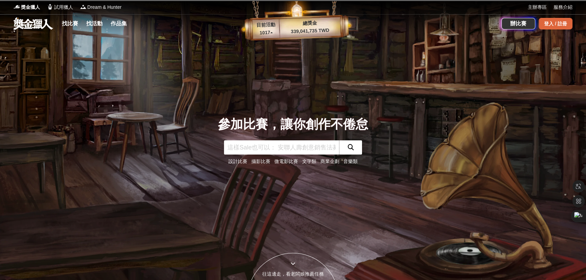
click at [546, 23] on div "登入 / 註冊" at bounding box center [556, 24] width 34 height 12
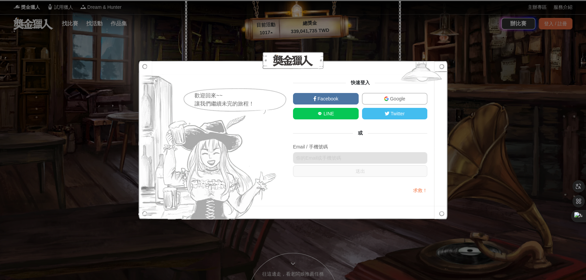
click at [406, 98] on link "Google" at bounding box center [395, 99] width 66 height 12
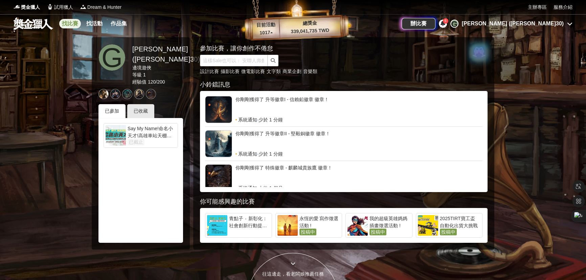
click at [72, 25] on link "找比賽" at bounding box center [70, 23] width 22 height 9
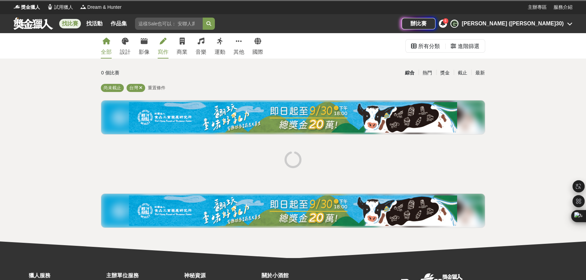
click at [160, 51] on div "寫作" at bounding box center [163, 52] width 11 height 8
click at [219, 48] on div "運動" at bounding box center [220, 52] width 11 height 8
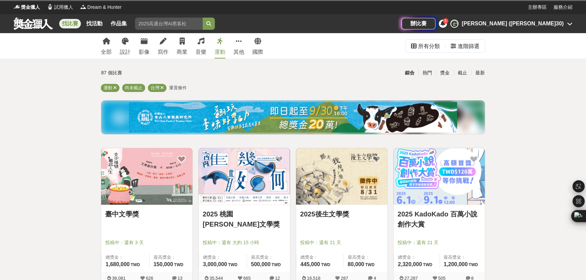
click at [156, 51] on div "全部 設計 影像 寫作 商業 音樂 運動 其他 國際" at bounding box center [182, 45] width 171 height 25
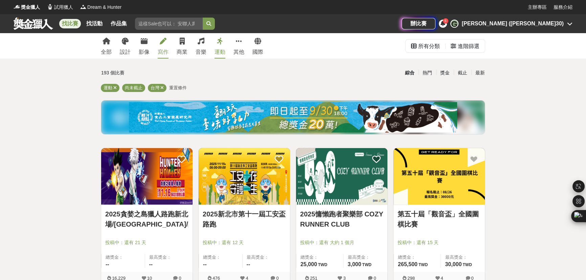
click at [162, 50] on div "寫作" at bounding box center [163, 52] width 11 height 8
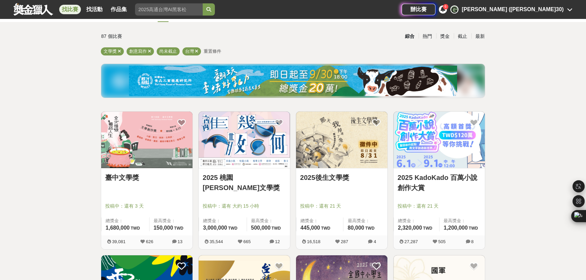
scroll to position [41, 0]
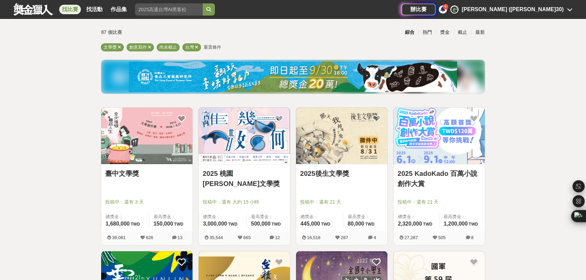
click at [262, 178] on link "2025 桃園鍾肇政文學獎" at bounding box center [244, 179] width 83 height 20
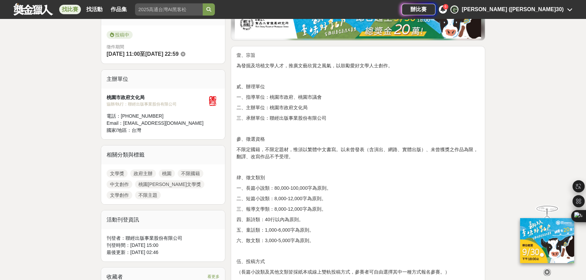
scroll to position [184, 0]
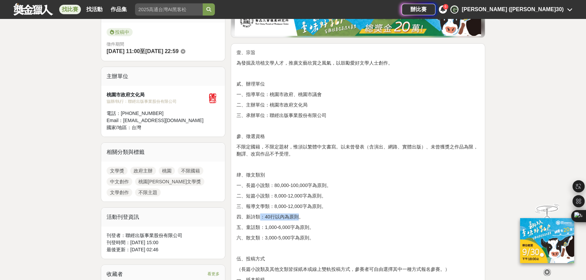
drag, startPoint x: 259, startPoint y: 218, endPoint x: 298, endPoint y: 219, distance: 38.6
click at [298, 219] on p "四、新詩類：40行以內為原則。" at bounding box center [358, 217] width 243 height 7
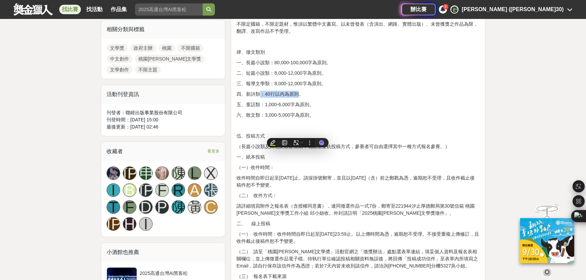
scroll to position [308, 0]
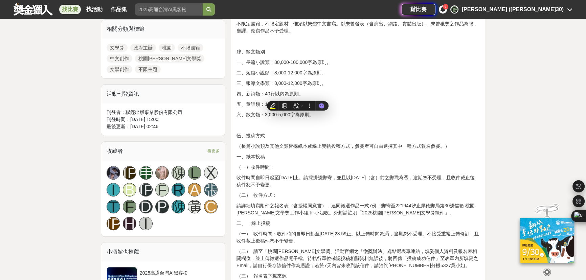
click at [326, 192] on p "（二） 收件方式：" at bounding box center [358, 195] width 243 height 7
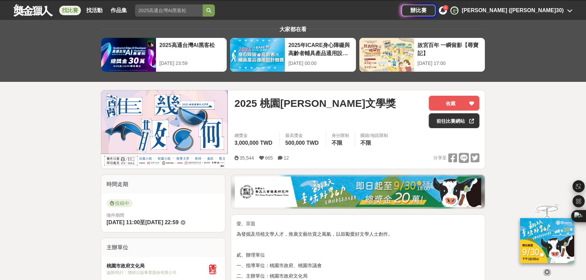
scroll to position [0, 0]
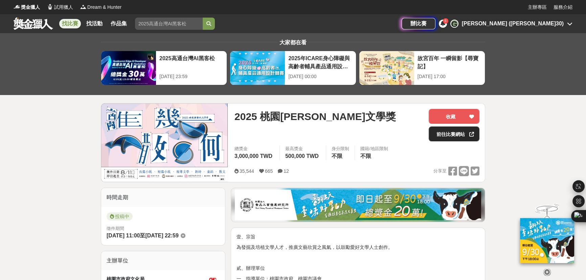
click at [434, 136] on link "前往比賽網站" at bounding box center [454, 134] width 51 height 15
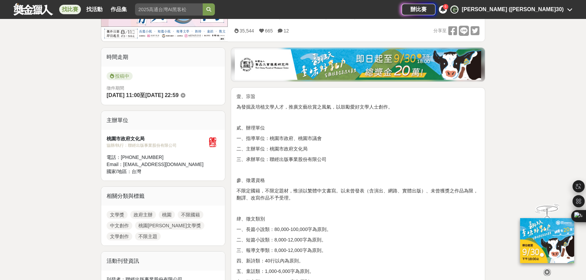
scroll to position [143, 0]
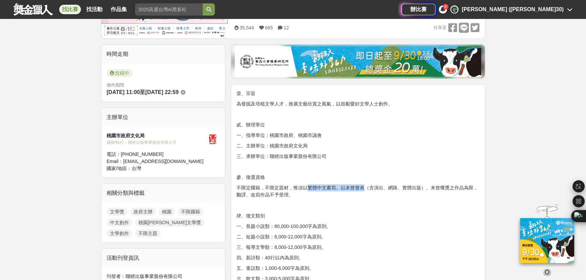
drag, startPoint x: 306, startPoint y: 186, endPoint x: 364, endPoint y: 187, distance: 58.2
click at [364, 187] on p "不限定國籍，不限定題材，惟須以繁體中文書寫。以未曾發表（含演出、網路、實體出版）、未曾獲獎之作品為限，翻譯、改寫作品不予受理。" at bounding box center [358, 191] width 243 height 14
click at [367, 190] on p "不限定國籍，不限定題材，惟須以繁體中文書寫。以未曾發表（含演出、網路、實體出版）、未曾獲獎之作品為限，翻譯、改寫作品不予受理。" at bounding box center [358, 191] width 243 height 14
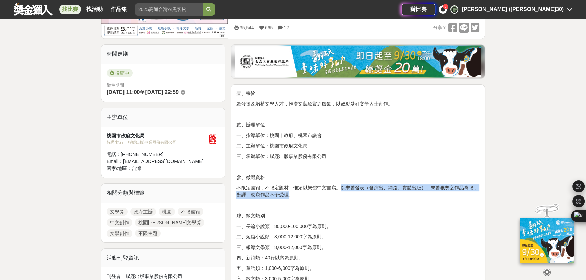
drag, startPoint x: 343, startPoint y: 188, endPoint x: 289, endPoint y: 194, distance: 53.7
click at [289, 194] on p "不限定國籍，不限定題材，惟須以繁體中文書寫。以未曾發表（含演出、網路、實體出版）、未曾獲獎之作品為限，翻譯、改寫作品不予受理。" at bounding box center [358, 191] width 243 height 14
click at [335, 188] on p "不限定國籍，不限定題材，惟須以繁體中文書寫。以未曾發表（含演出、網路、實體出版）、未曾獲獎之作品為限，翻譯、改寫作品不予受理。" at bounding box center [358, 191] width 243 height 14
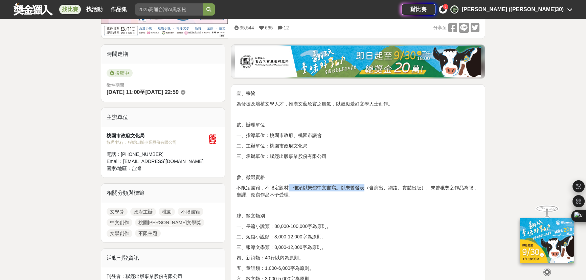
drag, startPoint x: 290, startPoint y: 189, endPoint x: 362, endPoint y: 188, distance: 71.8
click at [362, 188] on p "不限定國籍，不限定題材，惟須以繁體中文書寫。以未曾發表（含演出、網路、實體出版）、未曾獲獎之作品為限，翻譯、改寫作品不予受理。" at bounding box center [358, 191] width 243 height 14
click at [422, 206] on p at bounding box center [358, 205] width 243 height 7
drag, startPoint x: 355, startPoint y: 189, endPoint x: 366, endPoint y: 190, distance: 10.9
click at [366, 190] on p "不限定國籍，不限定題材，惟須以繁體中文書寫。以未曾發表（含演出、網路、實體出版）、未曾獲獎之作品為限，翻譯、改寫作品不予受理。" at bounding box center [358, 191] width 243 height 14
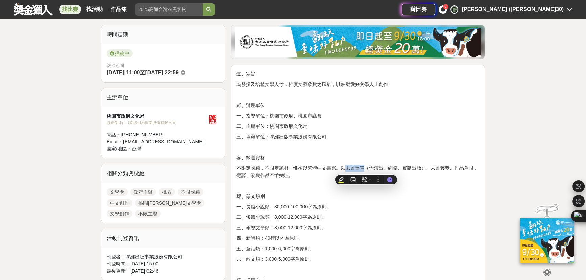
scroll to position [164, 0]
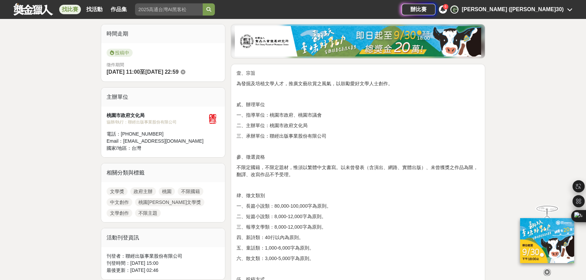
click at [528, 13] on div "[PERSON_NAME] ([PERSON_NAME]30)" at bounding box center [513, 9] width 102 height 8
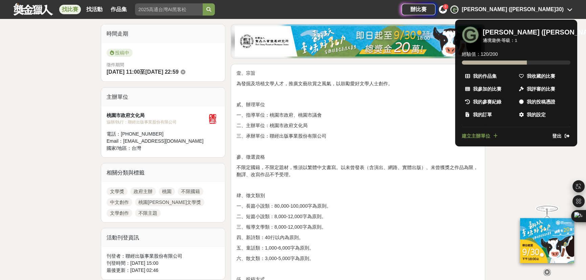
click at [497, 170] on div at bounding box center [293, 140] width 586 height 280
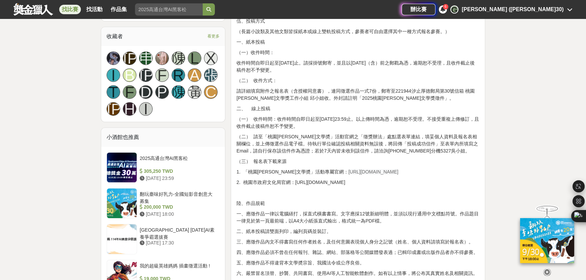
scroll to position [471, 0]
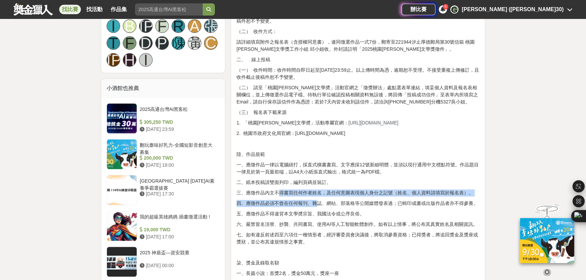
drag, startPoint x: 277, startPoint y: 195, endPoint x: 311, endPoint y: 202, distance: 34.4
click at [312, 202] on div "壹、宗旨 為發掘及培植文學人才，推廣文藝欣賞之風氣，以鼓勵愛好文學人士創作。 貳、辦理單位 一、指導單位：桃園市政府、桃園市議會 二、主辦單位：桃園市政府文化…" at bounding box center [358, 230] width 243 height 936
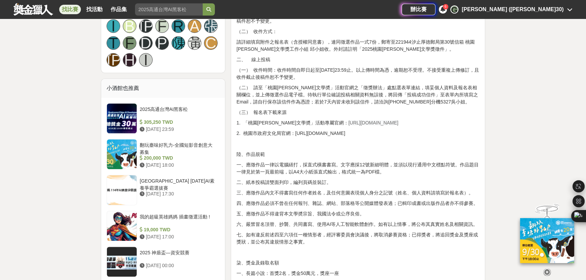
click at [362, 206] on p "四、應徵作品必須不曾在任何報刊、雜誌、網站、部落格等公開媒體發表過；已輯印成書或出版作品者亦不得參賽。" at bounding box center [358, 203] width 243 height 7
drag, startPoint x: 340, startPoint y: 205, endPoint x: 473, endPoint y: 203, distance: 133.3
click at [473, 203] on p "四、應徵作品必須不曾在任何報刊、雜誌、網站、部落格等公開媒體發表過；已輯印成書或出版作品者亦不得參賽。" at bounding box center [358, 203] width 243 height 7
drag, startPoint x: 287, startPoint y: 212, endPoint x: 292, endPoint y: 214, distance: 5.2
click at [287, 212] on p "五、應徵作品不得違背本文學奬宗旨、我國法令或公序良俗。" at bounding box center [358, 213] width 243 height 7
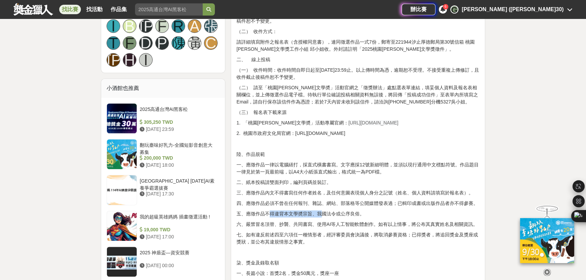
drag, startPoint x: 270, startPoint y: 214, endPoint x: 321, endPoint y: 216, distance: 50.8
click at [320, 216] on p "五、應徵作品不得違背本文學奬宗旨、我國法令或公序良俗。" at bounding box center [358, 213] width 243 height 7
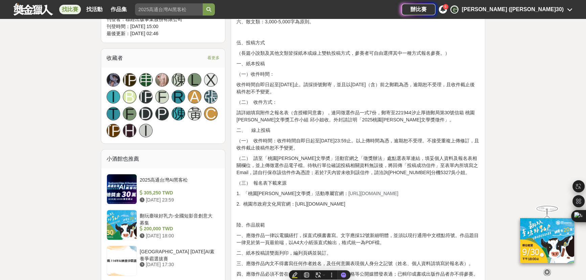
scroll to position [369, 0]
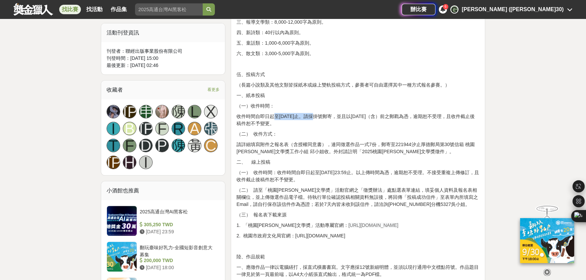
drag, startPoint x: 274, startPoint y: 116, endPoint x: 315, endPoint y: 118, distance: 41.3
click at [315, 118] on p "收件時間自即日起至114年8月11日止。請採掛號郵寄，並且以8月11日（含）前之郵戳為憑，逾期恕不受理，且收件截止後稿件恕不予變更。" at bounding box center [358, 120] width 243 height 14
drag, startPoint x: 352, startPoint y: 116, endPoint x: 474, endPoint y: 115, distance: 121.8
click at [474, 115] on p "收件時間自即日起至114年8月11日止。請採掛號郵寄，並且以8月11日（含）前之郵戳為憑，逾期恕不受理，且收件截止後稿件恕不予變更。" at bounding box center [358, 120] width 243 height 14
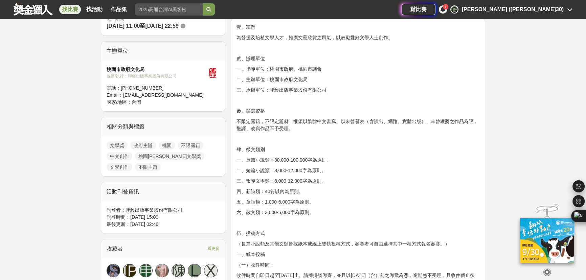
scroll to position [0, 0]
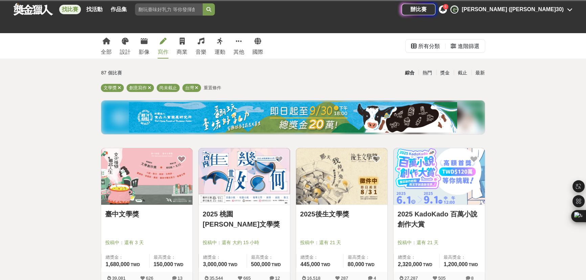
scroll to position [41, 0]
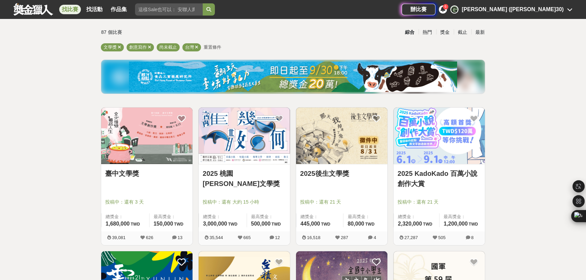
click at [333, 174] on link "2025後生文學獎" at bounding box center [341, 174] width 83 height 10
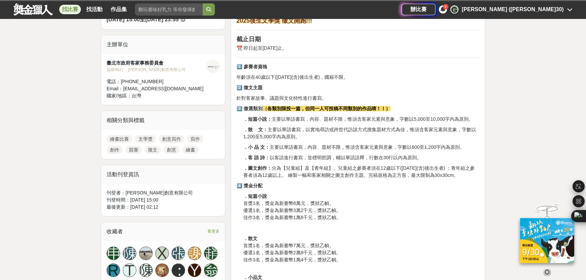
scroll to position [246, 0]
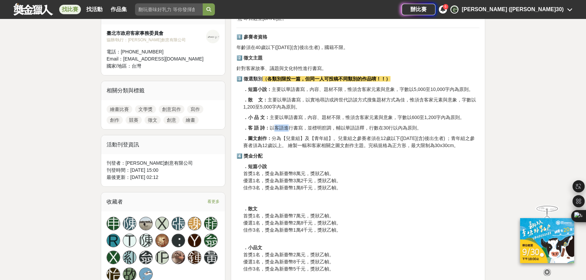
drag, startPoint x: 272, startPoint y: 127, endPoint x: 289, endPoint y: 130, distance: 17.8
click at [287, 128] on p "．客 語 詩： 以客語進行書寫，並標明腔調，輔以華語語釋，行數在30行以內為原則。" at bounding box center [361, 128] width 236 height 7
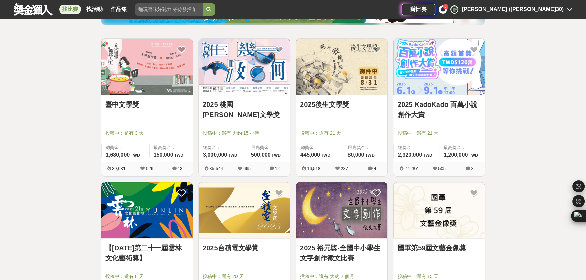
scroll to position [123, 0]
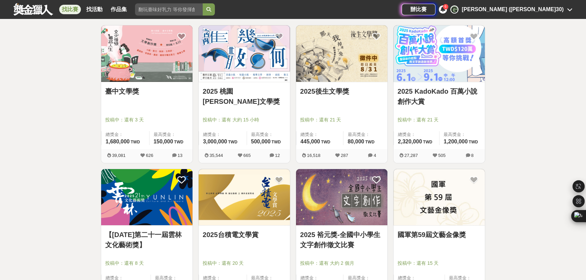
click at [182, 237] on link "【114年第二十一屆雲林文化藝術獎】" at bounding box center [146, 240] width 83 height 20
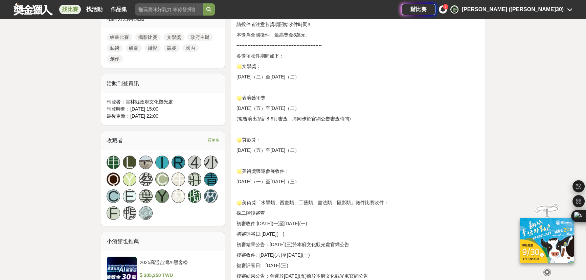
scroll to position [390, 0]
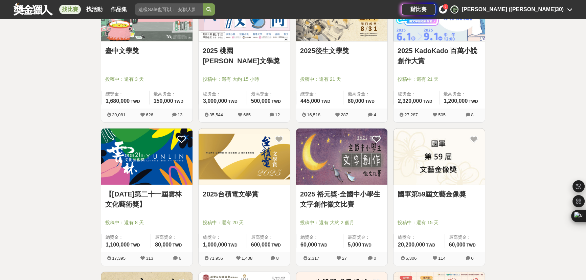
scroll to position [164, 0]
click at [134, 51] on link "臺中文學獎" at bounding box center [146, 50] width 83 height 10
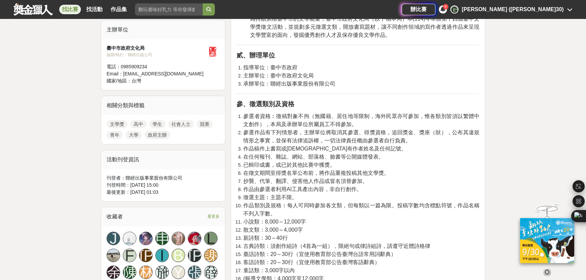
scroll to position [246, 0]
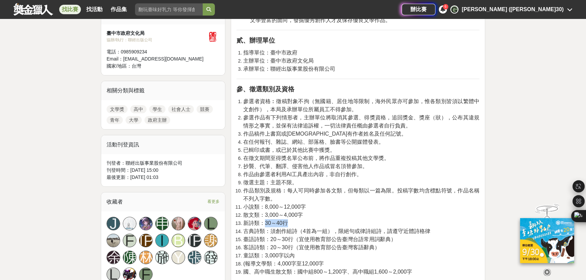
drag, startPoint x: 294, startPoint y: 221, endPoint x: 262, endPoint y: 223, distance: 31.9
click at [262, 223] on li "新詩類：30～40行" at bounding box center [361, 223] width 236 height 8
click at [344, 216] on li "散文類：3,000～4,000字" at bounding box center [361, 215] width 236 height 8
drag, startPoint x: 244, startPoint y: 173, endPoint x: 322, endPoint y: 173, distance: 77.5
click at [322, 173] on span "作品由參選者利用AI工具產出內容，非自行創作。" at bounding box center [302, 175] width 119 height 6
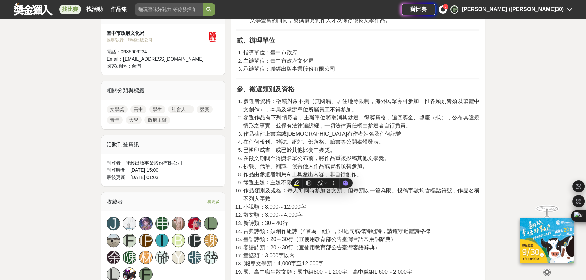
click at [401, 173] on li "作品由參選者利用AI工具產出內容，非自行創作。" at bounding box center [361, 175] width 236 height 8
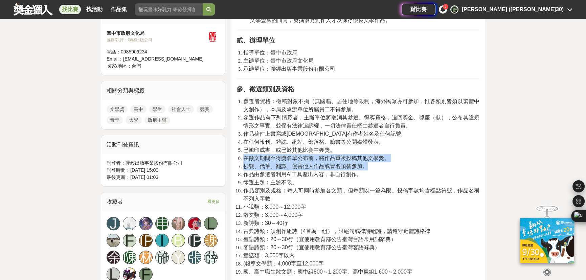
drag, startPoint x: 242, startPoint y: 159, endPoint x: 371, endPoint y: 166, distance: 128.8
click at [371, 166] on ol "參選者資格︰徵稿對象不拘（無國籍、居住地等限制，海外民眾亦可參加，惟各類別皆須以繁體中文創作），本局及承辦單位所屬員工不得參加。 參選作品有下列情形者，主辦單…" at bounding box center [358, 186] width 243 height 179
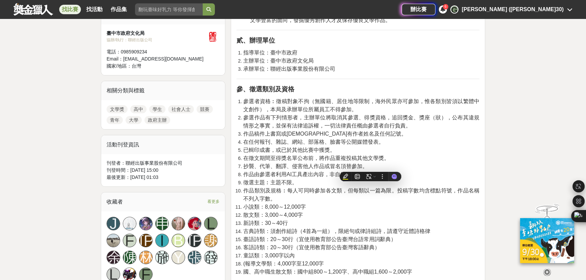
click at [434, 171] on li "作品由參選者利用AI工具產出內容，非自行創作。" at bounding box center [361, 175] width 236 height 8
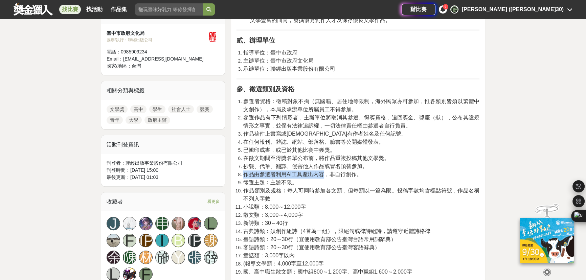
drag, startPoint x: 245, startPoint y: 174, endPoint x: 322, endPoint y: 175, distance: 77.5
click at [322, 175] on span "作品由參選者利用AI工具產出內容，非自行創作。" at bounding box center [302, 175] width 119 height 6
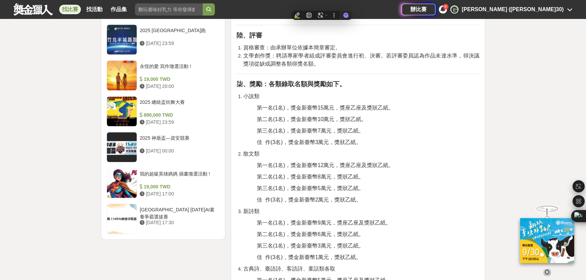
scroll to position [779, 0]
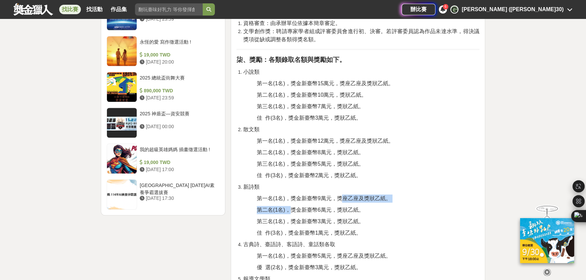
drag, startPoint x: 292, startPoint y: 202, endPoint x: 344, endPoint y: 197, distance: 52.1
click at [344, 197] on div "壹、宗旨 為持續累積臺中市的文學能量，臺中市政府文化局（以下稱本局）本(114)年舉辦第十四屆臺中文學獎徵文活動，並規劃多元徵選文類，開放書寫題材，讓不同創作…" at bounding box center [358, 86] width 243 height 1265
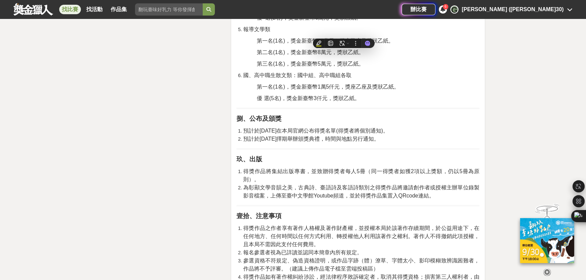
scroll to position [1046, 0]
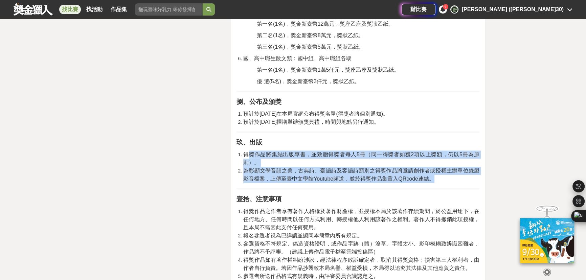
drag, startPoint x: 247, startPoint y: 155, endPoint x: 449, endPoint y: 179, distance: 203.4
click at [449, 179] on ol "得獎作品將集結出版專書，並致贈得獎者每人5冊（同一得獎者如獲2項以上獎額，仍以5冊為原則）。 為彰顯文學音韻之美，古典詩、臺語詩及客語詩類別之得獎作品將邀請創…" at bounding box center [358, 167] width 243 height 32
click at [440, 176] on li "為彰顯文學音韻之美，古典詩、臺語詩及客語詩類別之得獎作品將邀請創作者或授權主辦單位錄製影音檔案，上傳至臺中文學館Youtube頻道，並於得獎作品集置入QRco…" at bounding box center [361, 175] width 236 height 16
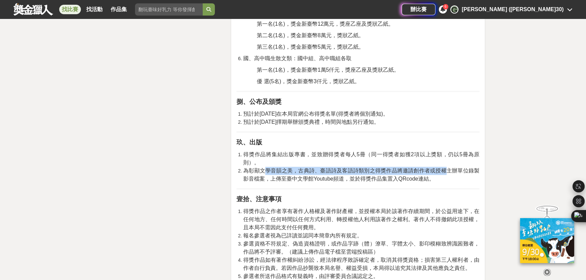
drag, startPoint x: 266, startPoint y: 169, endPoint x: 449, endPoint y: 169, distance: 183.4
click at [449, 169] on span "為彰顯文學音韻之美，古典詩、臺語詩及客語詩類別之得獎作品將邀請創作者或授權主辦單位錄製影音檔案，上傳至臺中文學館Youtube頻道，並於得獎作品集置入QRco…" at bounding box center [361, 175] width 236 height 14
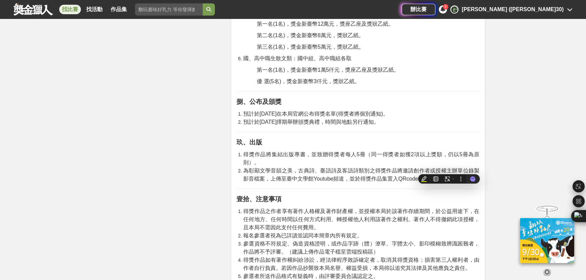
click at [355, 157] on span "得獎作品將集結出版專書，並致贈得獎者每人5冊（同一得獎者如獲2項以上獎額，仍以5冊為原則）。" at bounding box center [361, 159] width 236 height 14
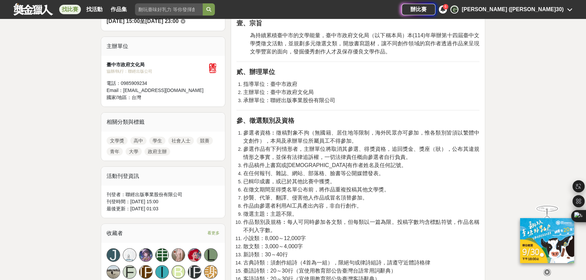
scroll to position [225, 0]
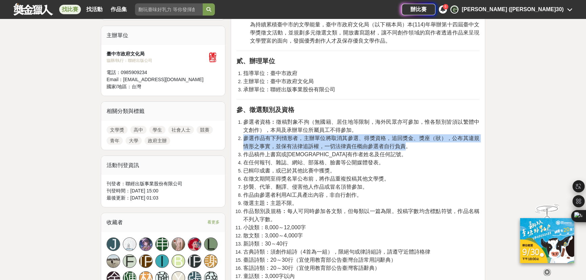
drag, startPoint x: 242, startPoint y: 138, endPoint x: 401, endPoint y: 148, distance: 158.7
click at [401, 148] on li "參選作品有下列情形者，主辦單位將取消其參選、得獎資格，追回獎金、獎座（狀），公布其違規情形之事實，並保有法律追訴權，一切法律責任概由參選者自行負責。" at bounding box center [361, 142] width 236 height 16
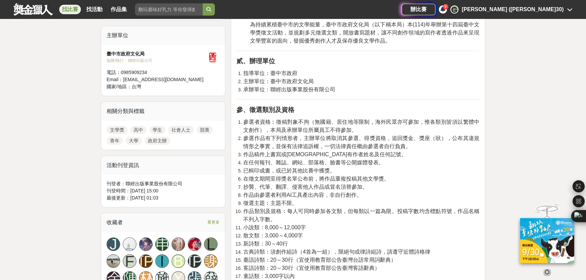
click at [393, 176] on li "在徵文期間至得獎名單公布前，將作品重複投稿其他文學獎。" at bounding box center [361, 179] width 236 height 8
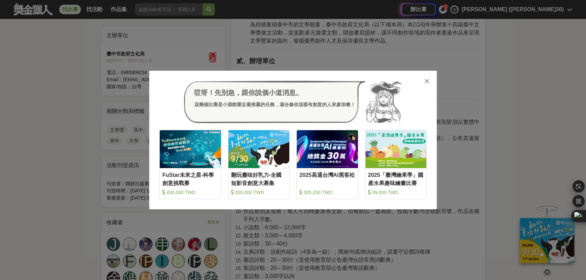
click at [425, 83] on icon at bounding box center [426, 81] width 5 height 7
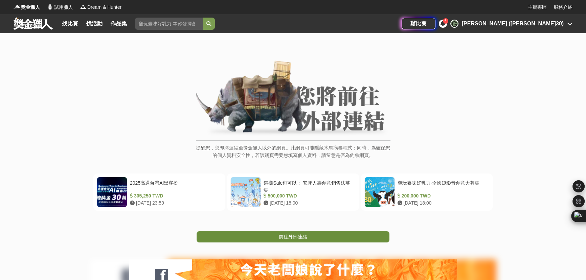
click at [303, 237] on span "前往外部連結" at bounding box center [293, 236] width 28 height 5
